Goal: Transaction & Acquisition: Purchase product/service

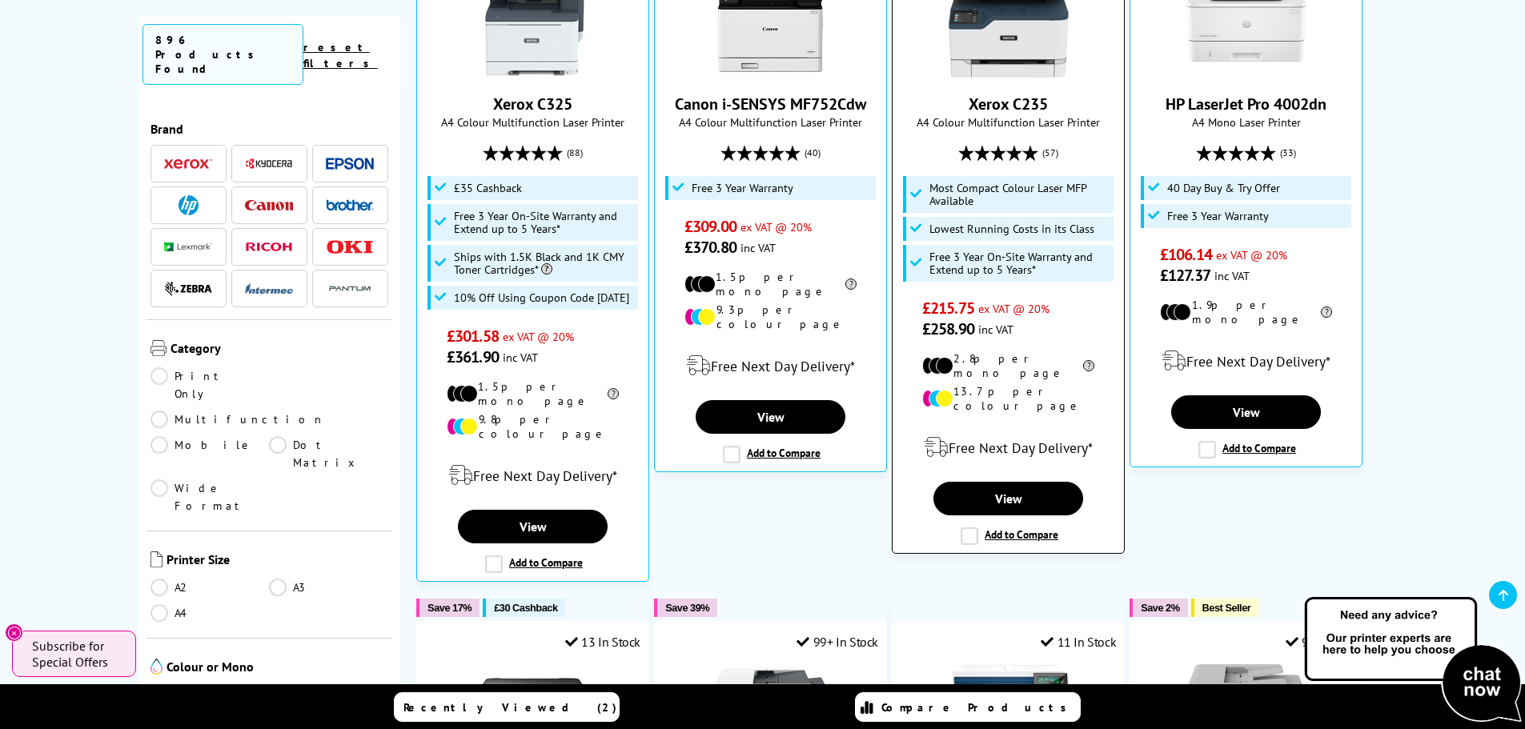
scroll to position [560, 0]
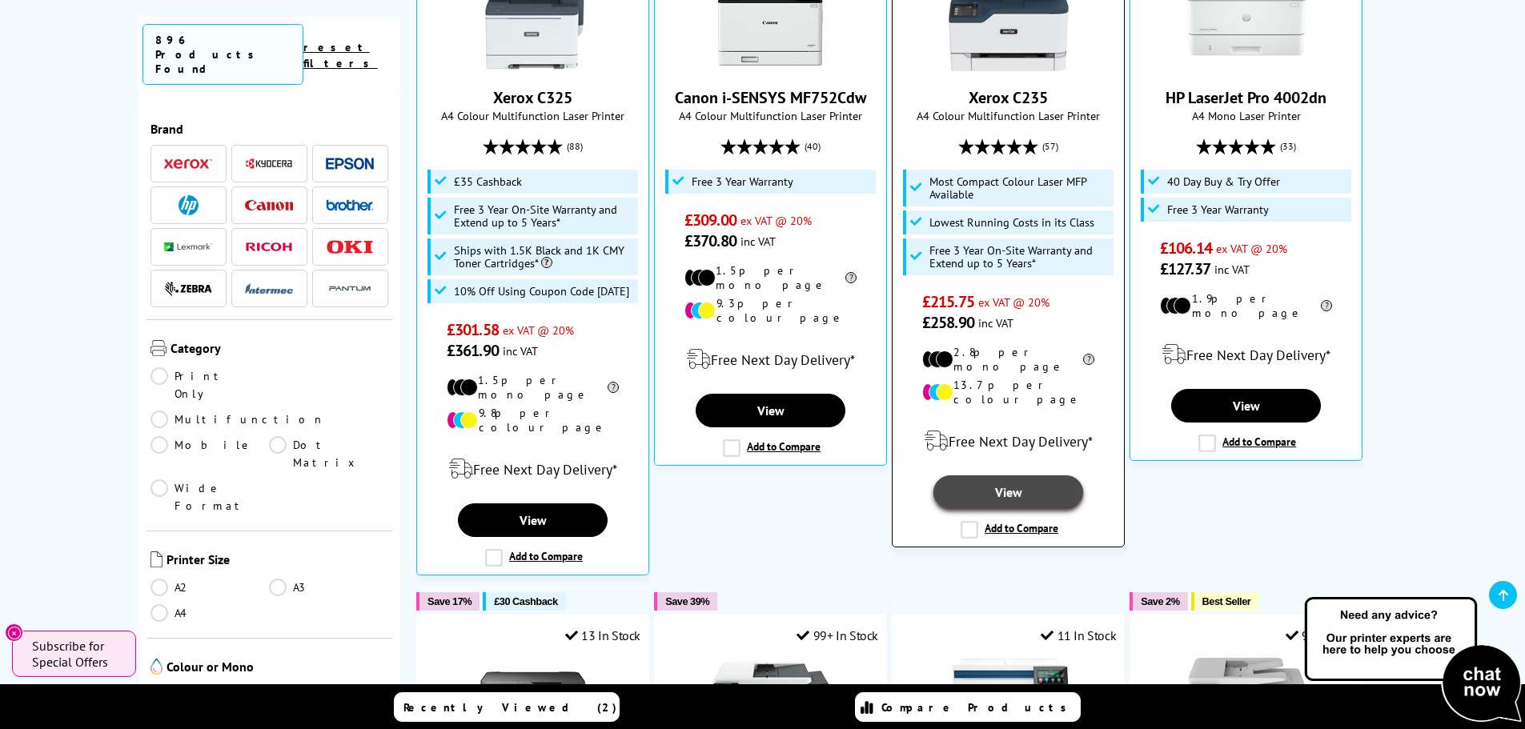
click at [1014, 475] on link "View" at bounding box center [1007, 492] width 149 height 34
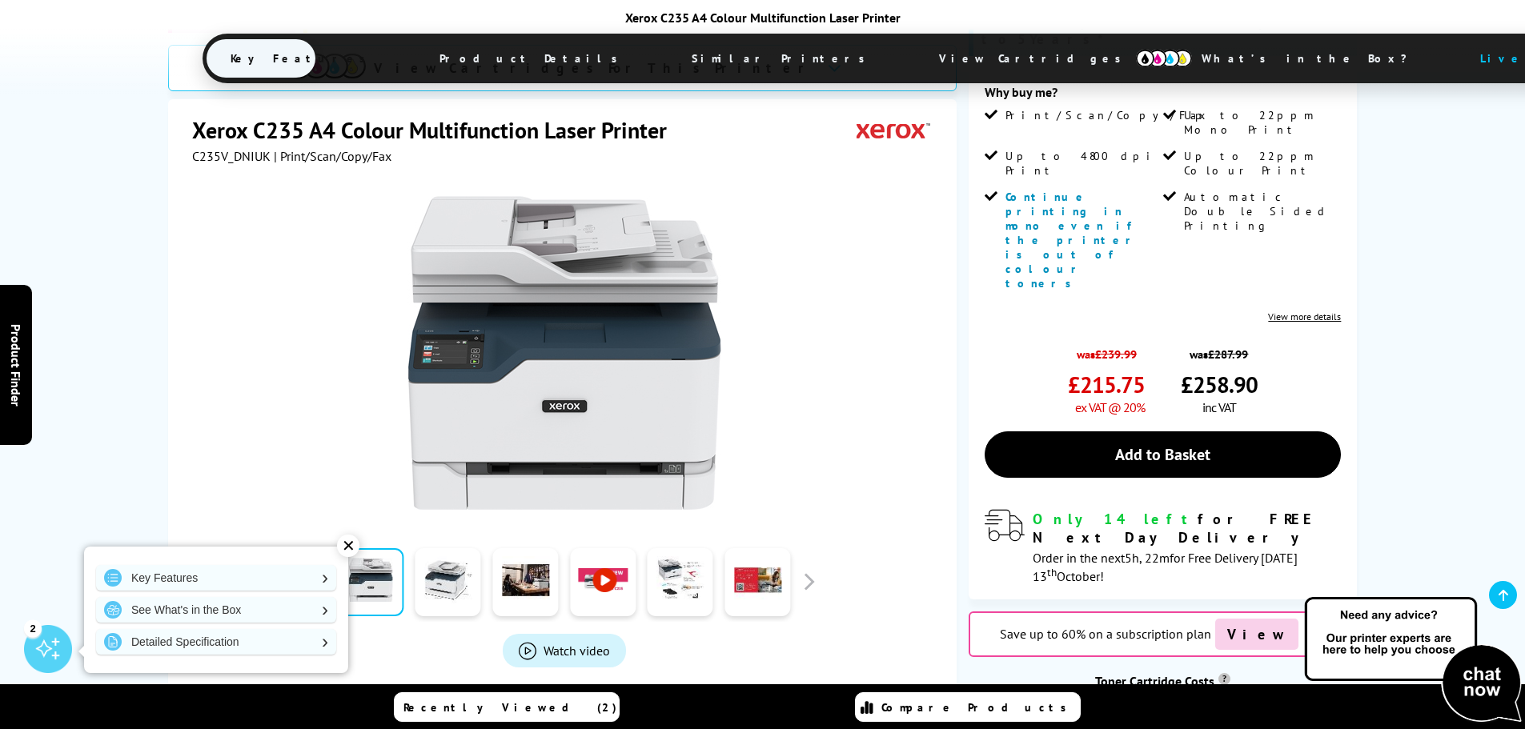
scroll to position [160, 0]
